Goal: Task Accomplishment & Management: Complete application form

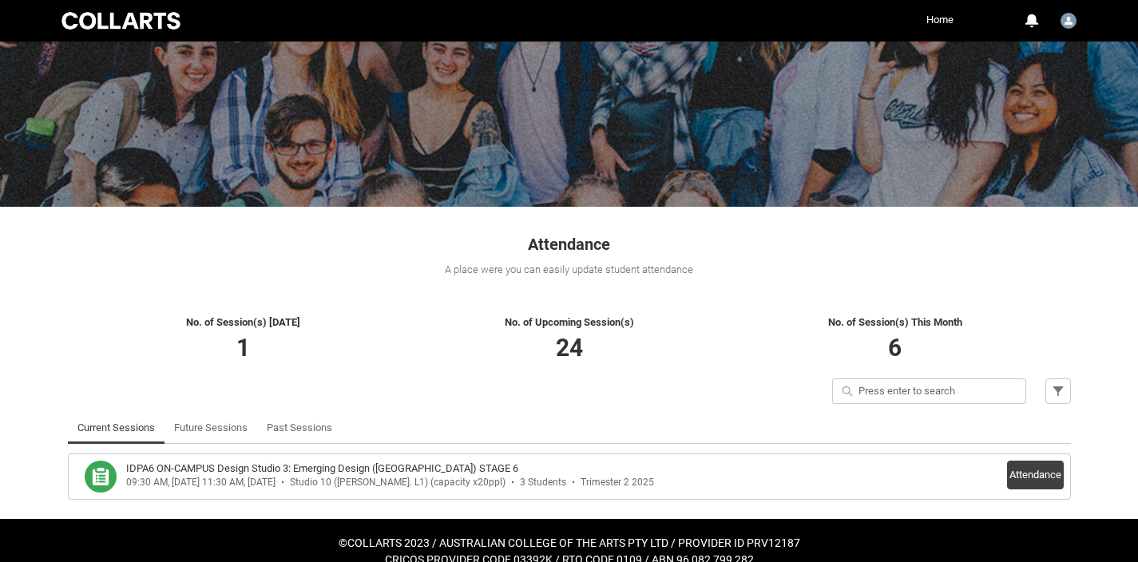
scroll to position [113, 0]
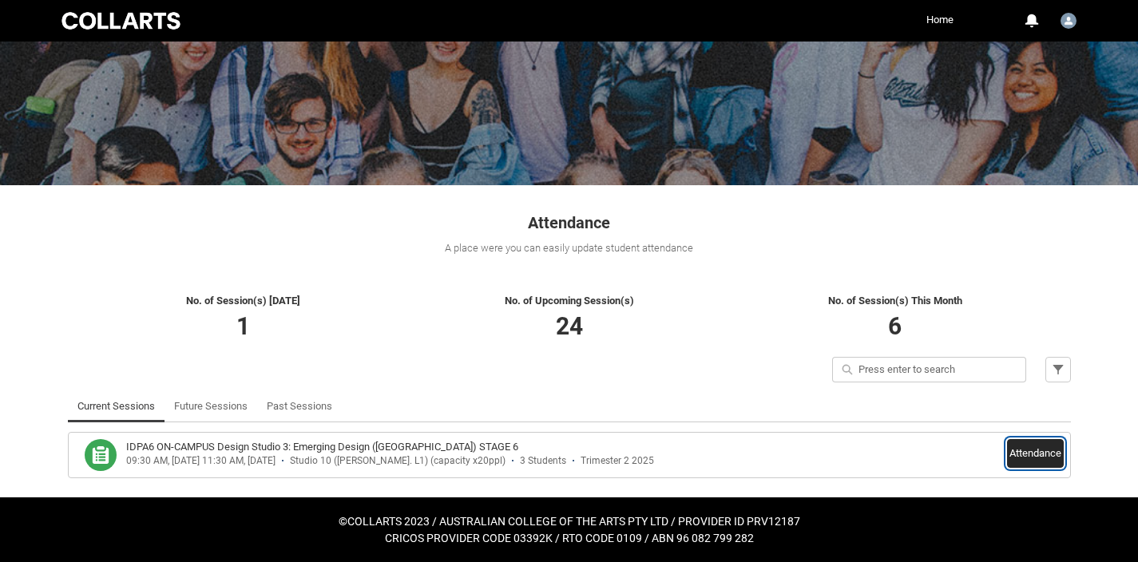
click at [1017, 452] on button "Attendance" at bounding box center [1035, 453] width 57 height 29
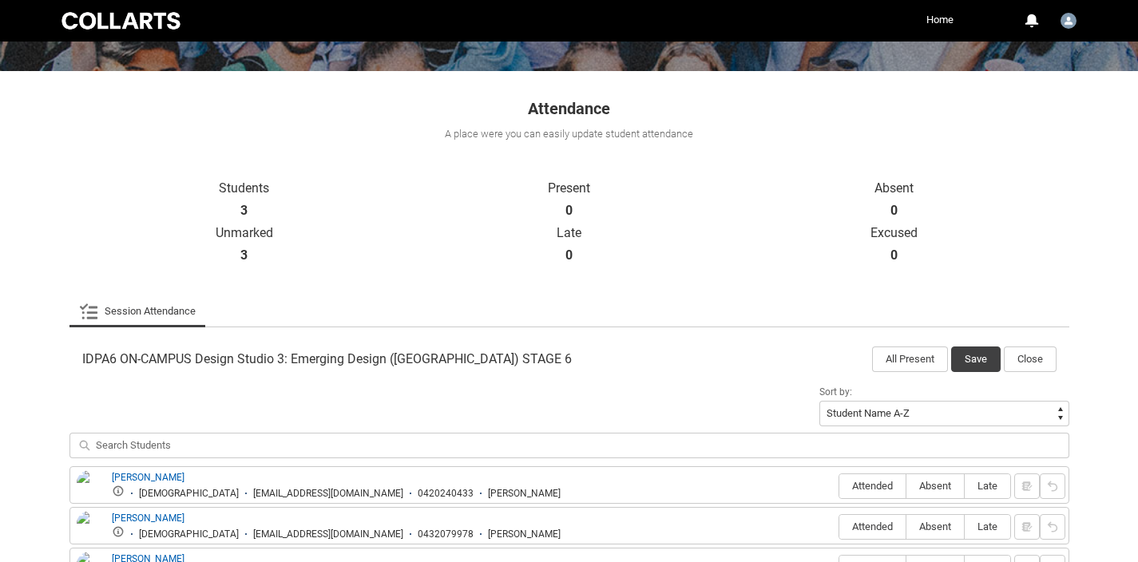
scroll to position [345, 0]
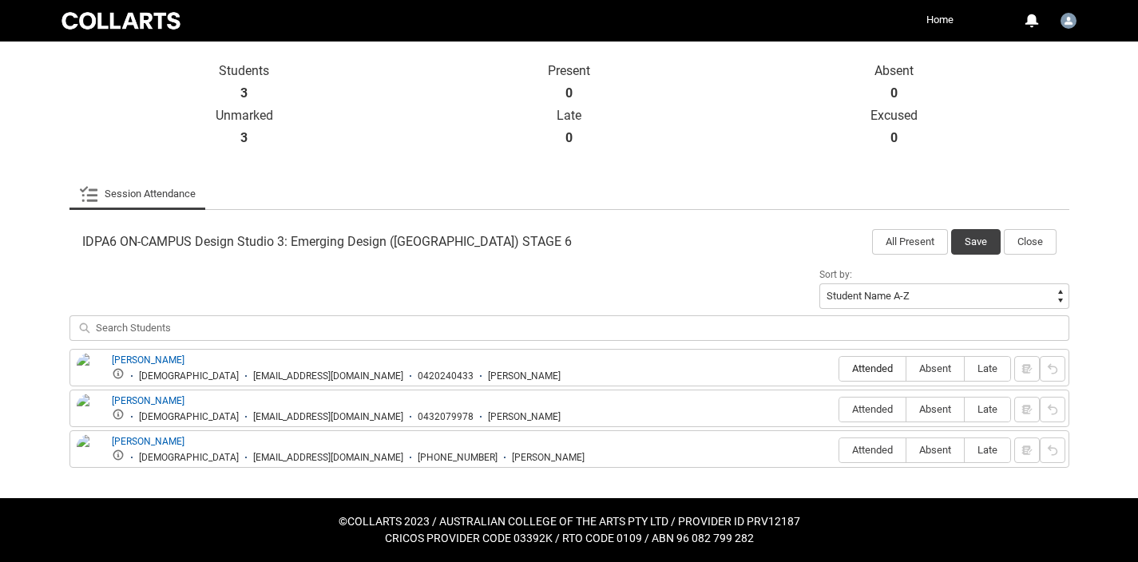
click at [876, 368] on span "Attended" at bounding box center [873, 369] width 66 height 12
click at [840, 368] on input "Attended" at bounding box center [839, 368] width 1 height 1
type lightning-radio-group "Attended"
radio input "true"
click at [867, 454] on span "Attended" at bounding box center [873, 450] width 66 height 12
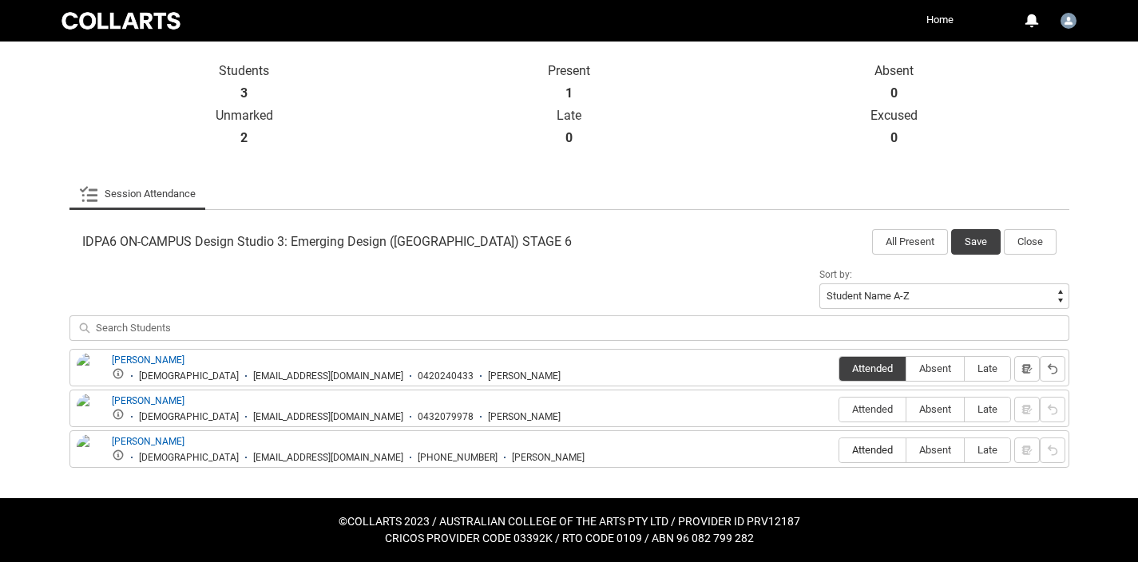
click at [840, 451] on input "Attended" at bounding box center [839, 450] width 1 height 1
type lightning-radio-group "Attended"
radio input "true"
click at [967, 237] on button "Save" at bounding box center [976, 242] width 50 height 26
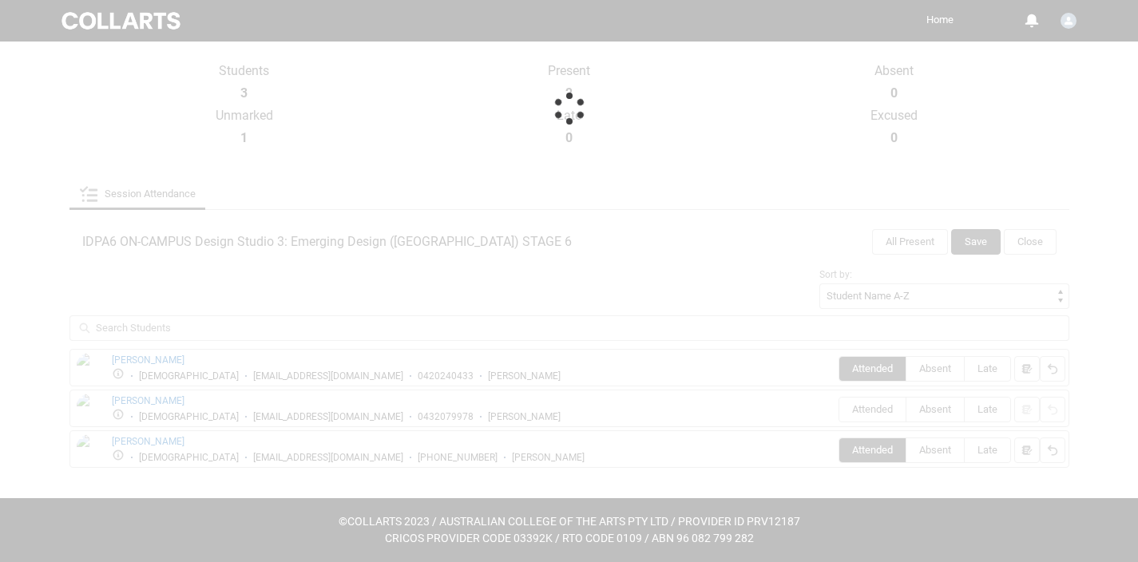
scroll to position [113, 0]
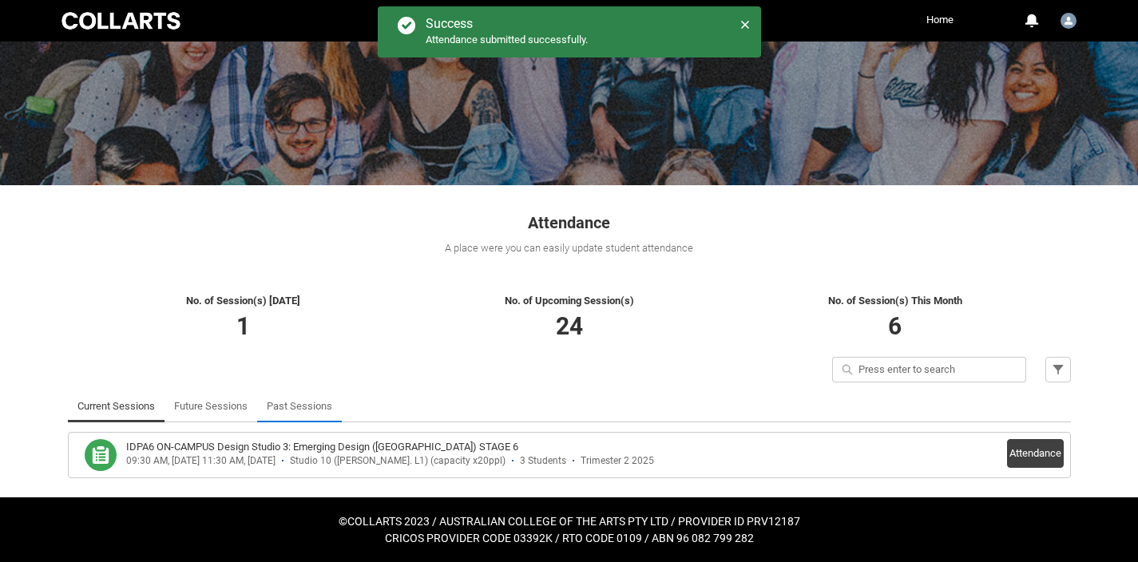
click at [313, 405] on link "Past Sessions" at bounding box center [300, 407] width 66 height 32
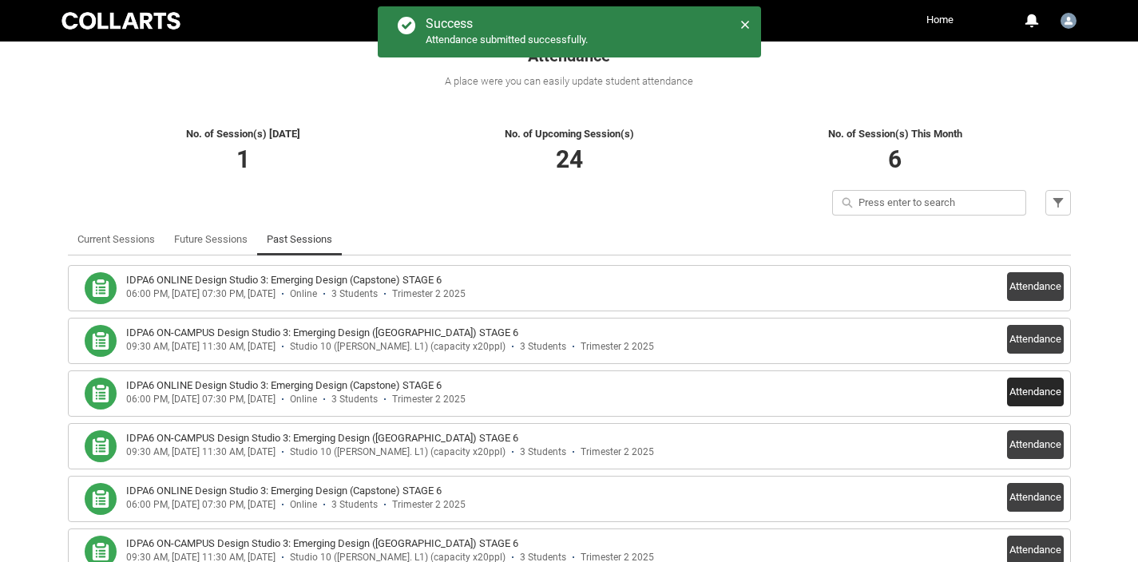
scroll to position [308, 0]
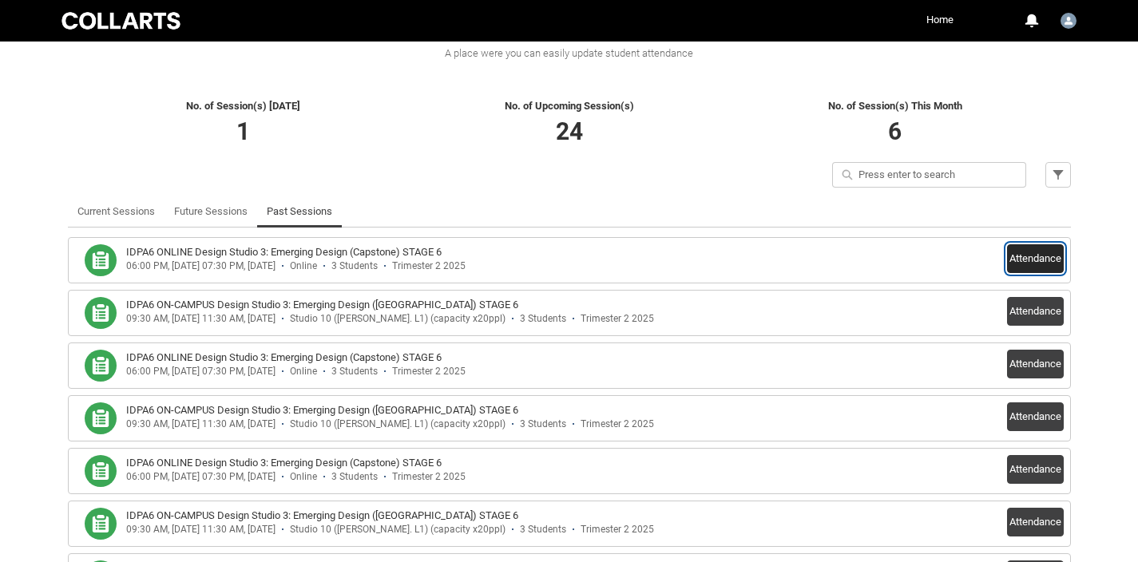
click at [1042, 255] on button "Attendance" at bounding box center [1035, 258] width 57 height 29
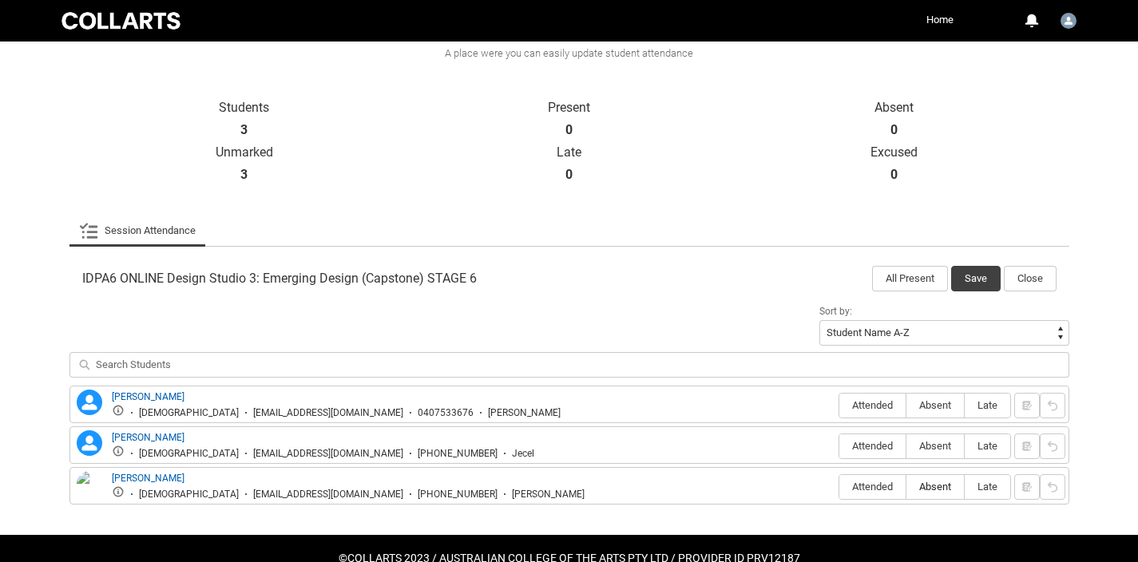
click at [942, 491] on span "Absent" at bounding box center [936, 487] width 58 height 12
click at [907, 487] on input "Absent" at bounding box center [906, 487] width 1 height 1
type lightning-radio-group "Absent"
radio input "true"
click at [933, 441] on span "Absent" at bounding box center [936, 446] width 58 height 12
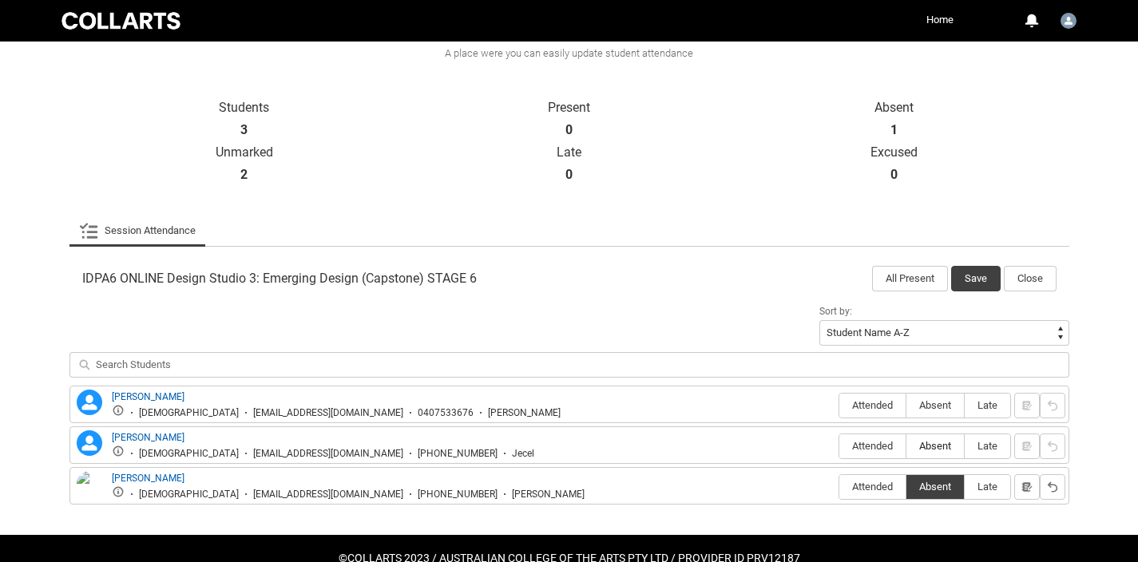
click at [907, 446] on input "Absent" at bounding box center [906, 446] width 1 height 1
type lightning-radio-group "Absent"
radio input "true"
click at [934, 403] on span "Absent" at bounding box center [936, 405] width 58 height 12
click at [907, 405] on input "Absent" at bounding box center [906, 405] width 1 height 1
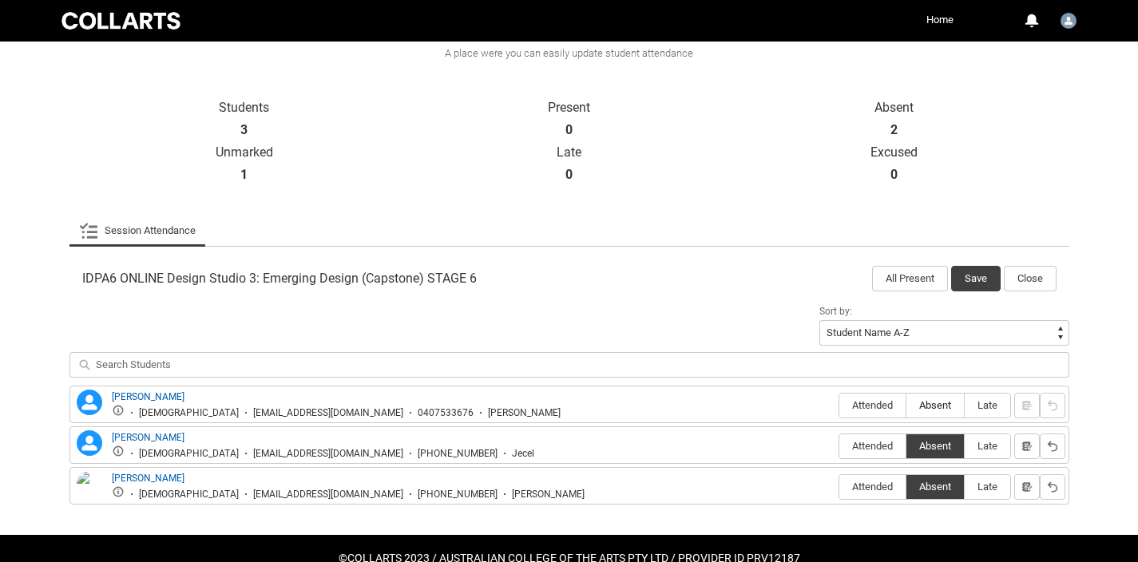
type lightning-radio-group "Absent"
radio input "true"
click at [971, 272] on button "Save" at bounding box center [976, 279] width 50 height 26
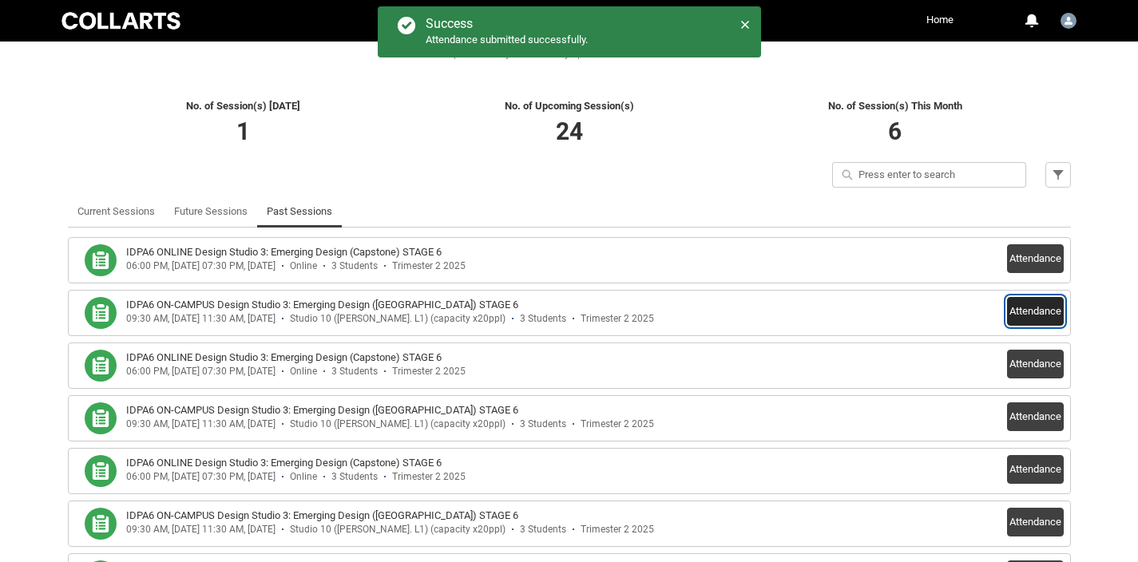
click at [1038, 308] on button "Attendance" at bounding box center [1035, 311] width 57 height 29
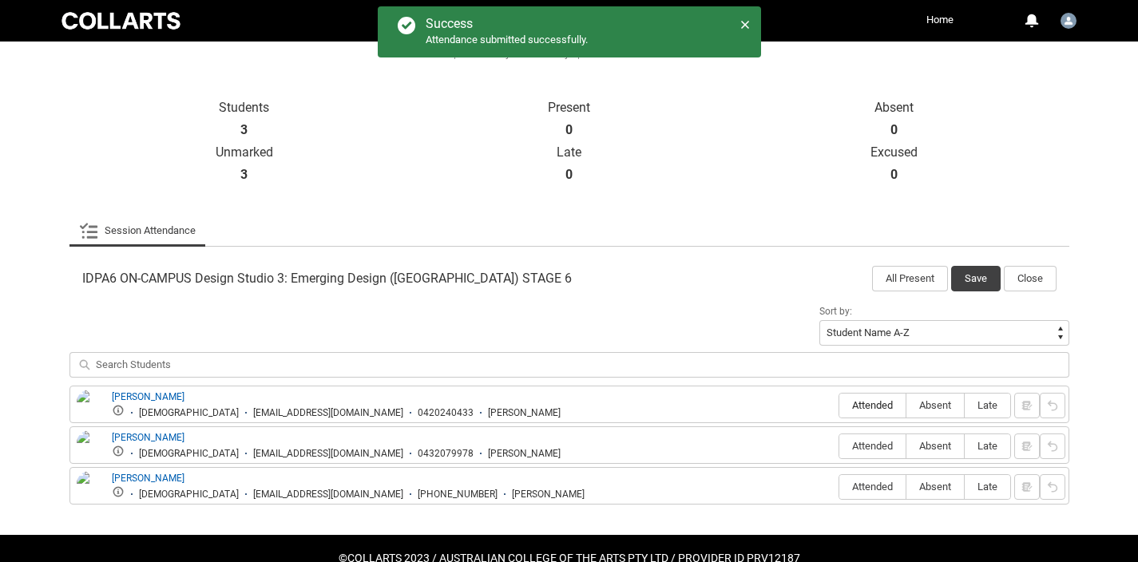
click at [868, 398] on label "Attended" at bounding box center [873, 406] width 66 height 25
click at [840, 405] on input "Attended" at bounding box center [839, 405] width 1 height 1
type lightning-radio-group "Attended"
radio input "true"
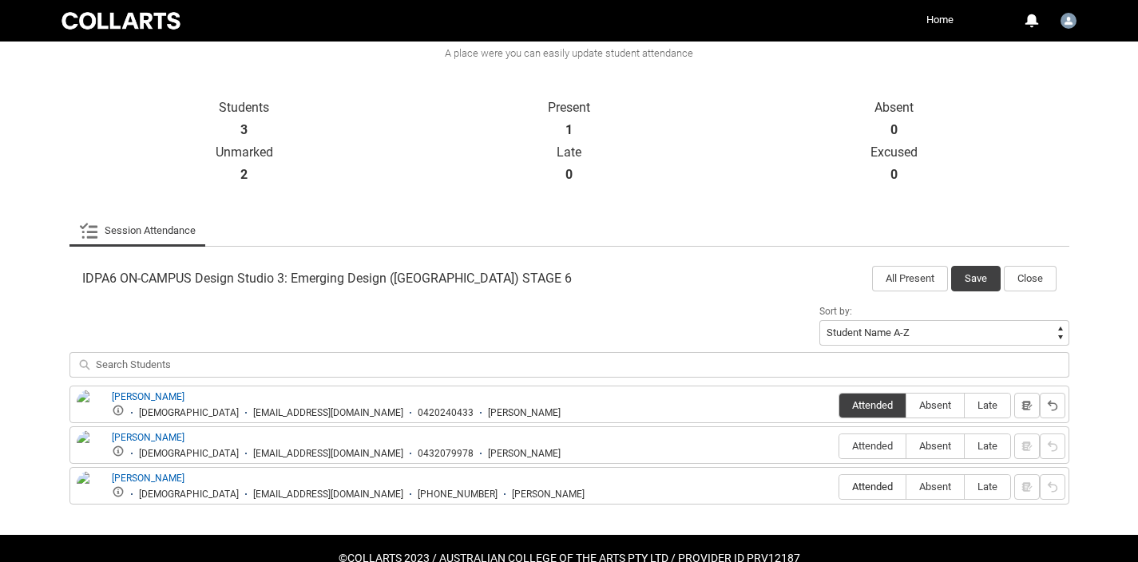
click at [876, 486] on span "Attended" at bounding box center [873, 487] width 66 height 12
click at [840, 487] on input "Attended" at bounding box center [839, 487] width 1 height 1
type lightning-radio-group "Attended"
radio input "true"
click at [939, 443] on span "Absent" at bounding box center [936, 446] width 58 height 12
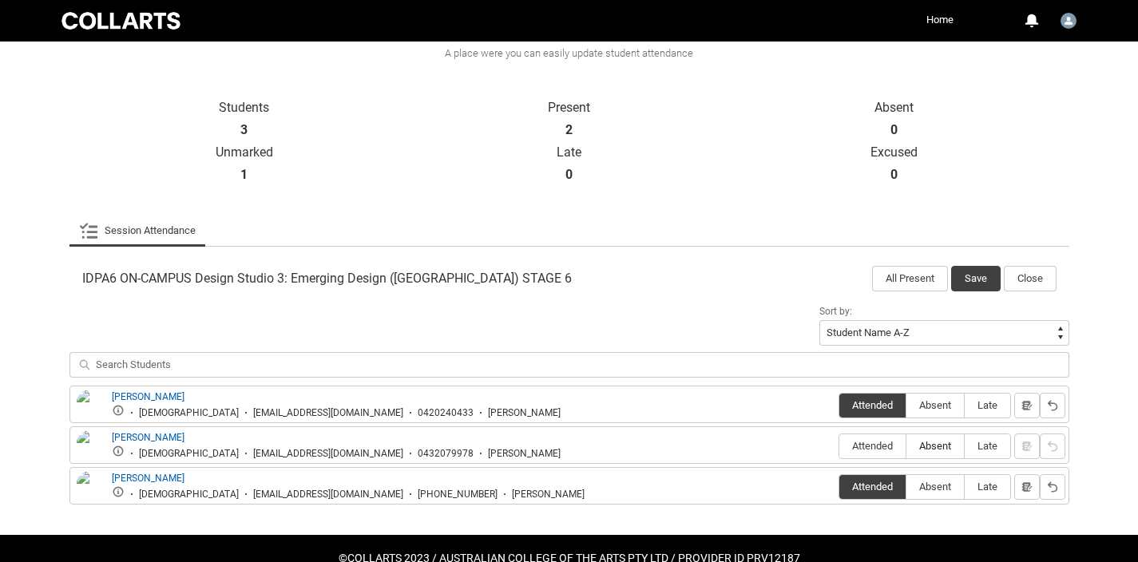
click at [907, 446] on input "Absent" at bounding box center [906, 446] width 1 height 1
type lightning-radio-group "Absent"
radio input "true"
click at [975, 281] on button "Save" at bounding box center [976, 279] width 50 height 26
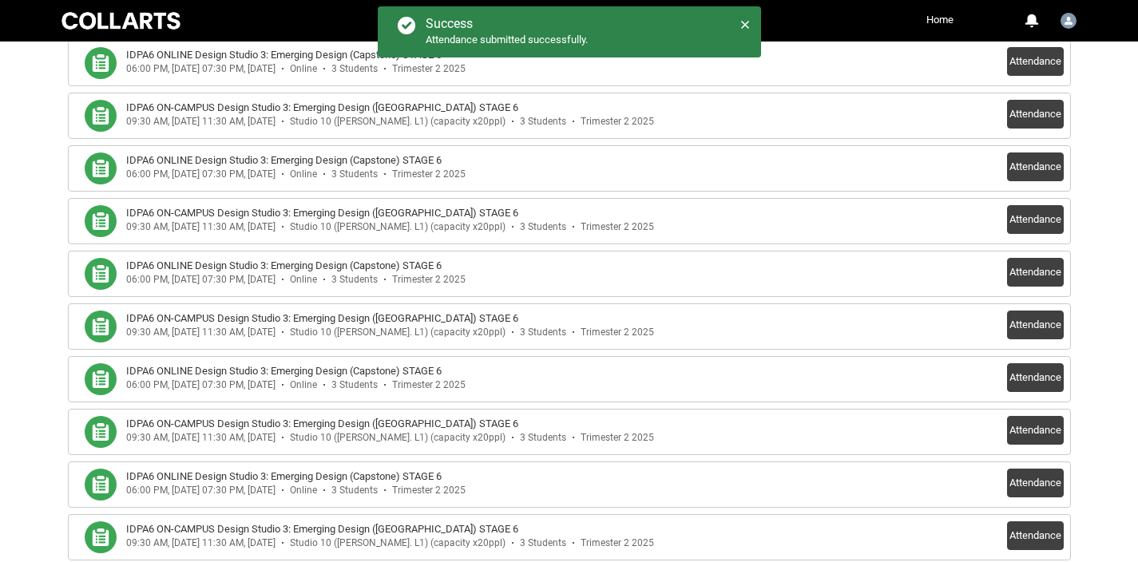
scroll to position [0, 0]
